Goal: Find specific page/section: Find specific page/section

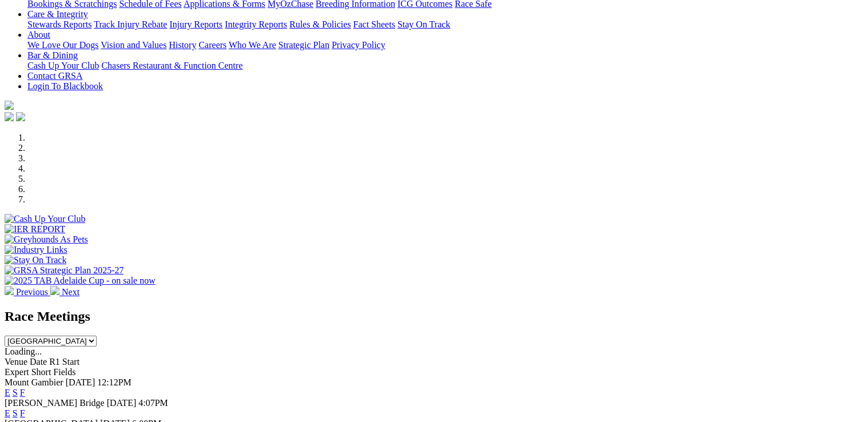
scroll to position [343, 0]
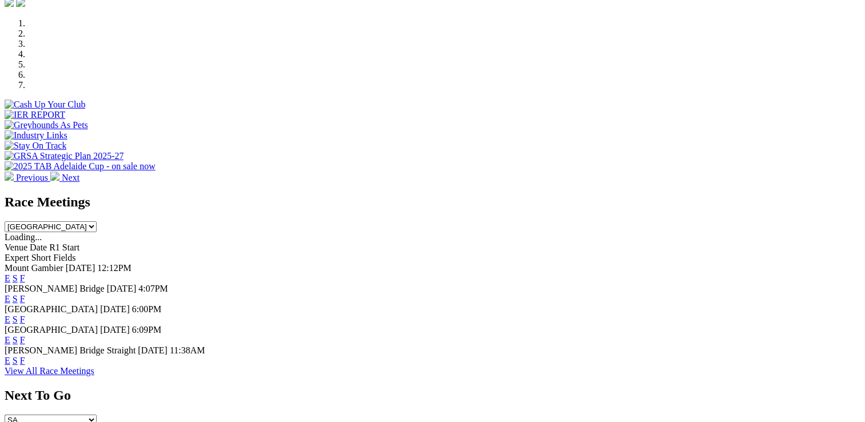
click at [25, 314] on link "F" at bounding box center [22, 319] width 5 height 10
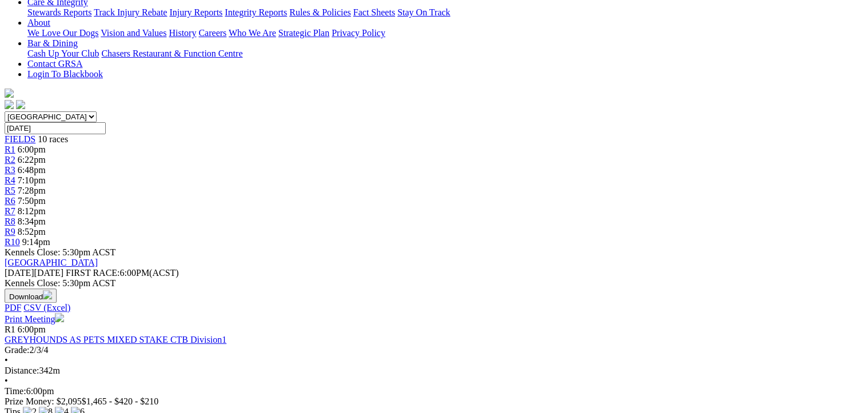
scroll to position [114, 0]
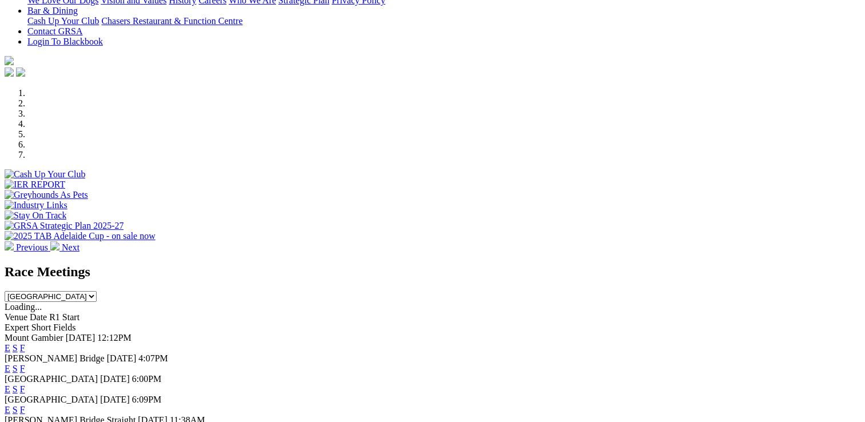
scroll to position [343, 0]
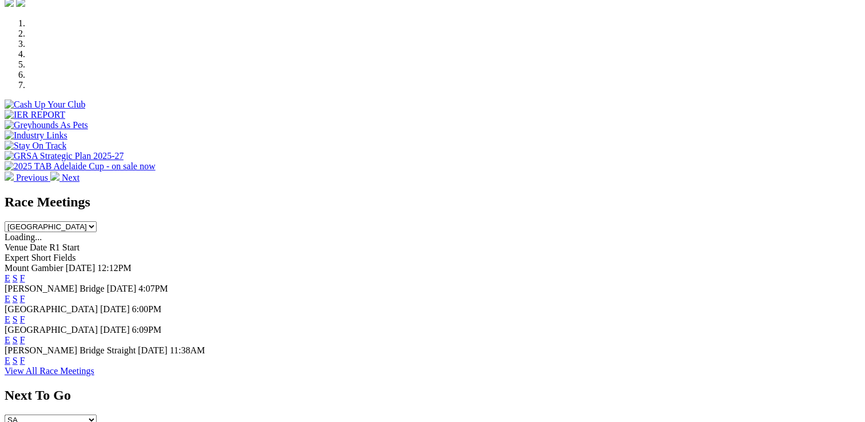
click at [25, 355] on link "F" at bounding box center [22, 360] width 5 height 10
